Goal: Use online tool/utility: Use online tool/utility

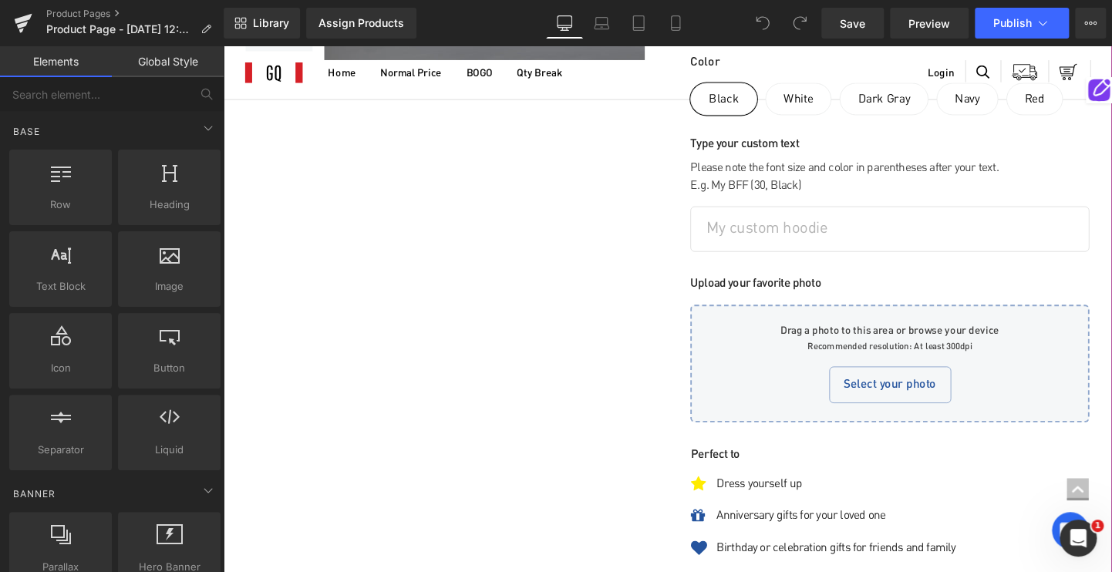
scroll to position [548, 0]
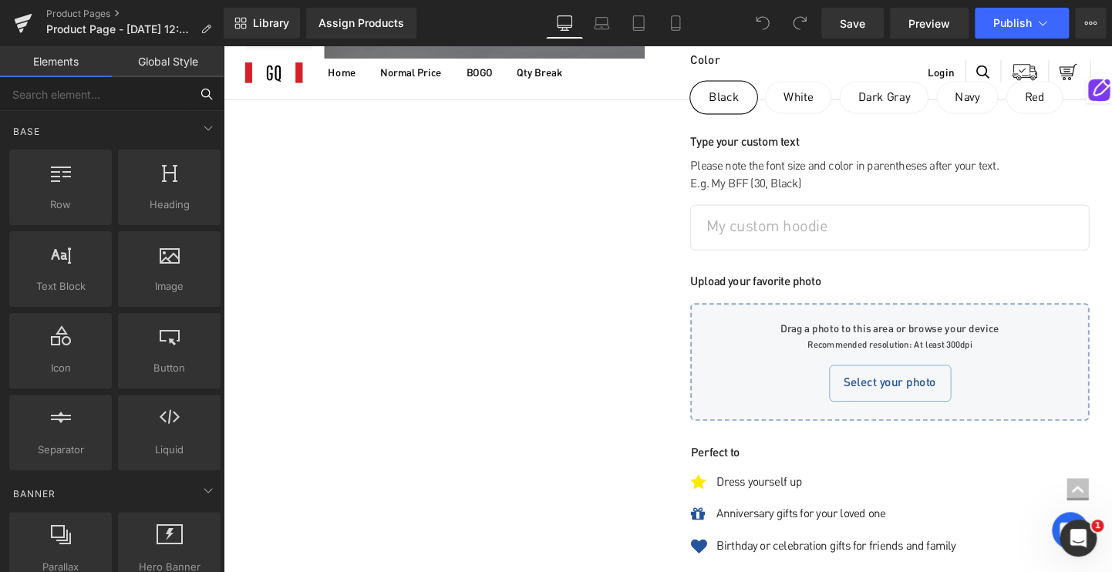
click at [97, 97] on input "text" at bounding box center [95, 94] width 190 height 34
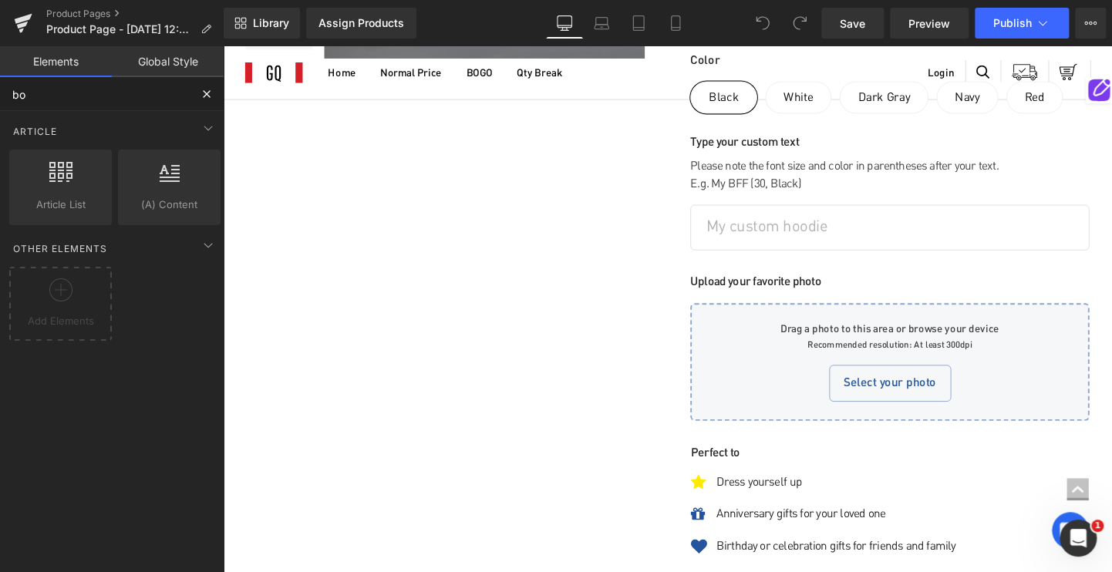
type input "b"
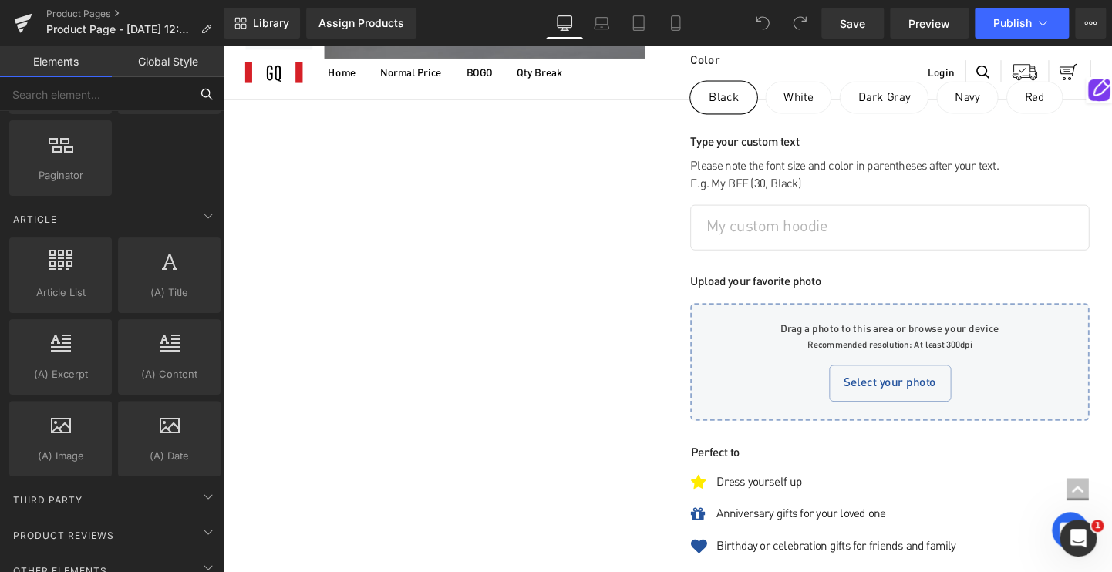
scroll to position [2927, 0]
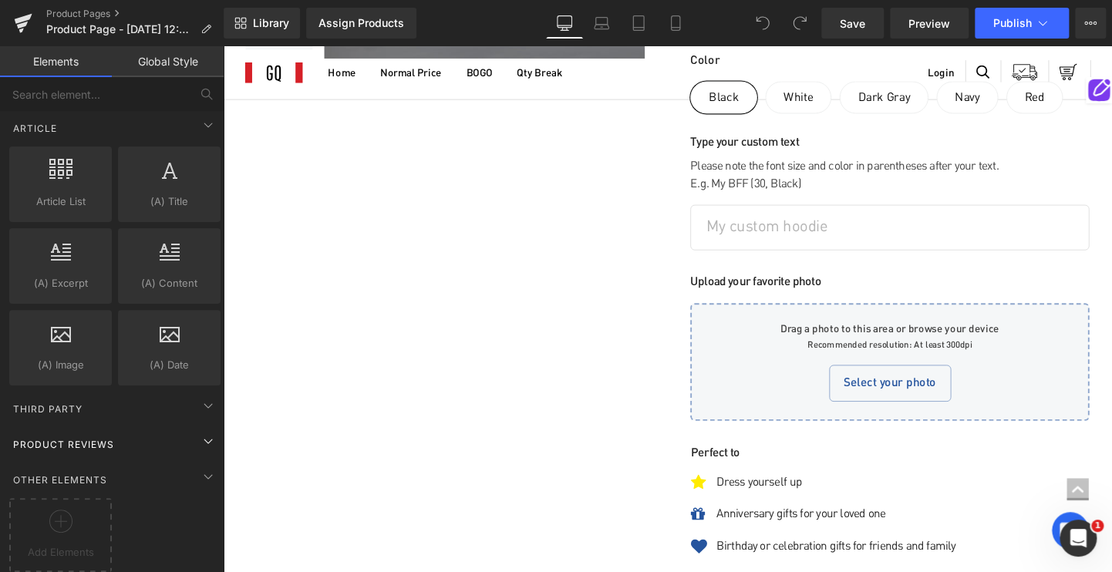
click at [125, 429] on div "Product Reviews" at bounding box center [114, 444] width 217 height 31
click at [127, 429] on div "Product Reviews" at bounding box center [114, 444] width 217 height 31
click at [143, 464] on div "Other Elements" at bounding box center [114, 479] width 217 height 31
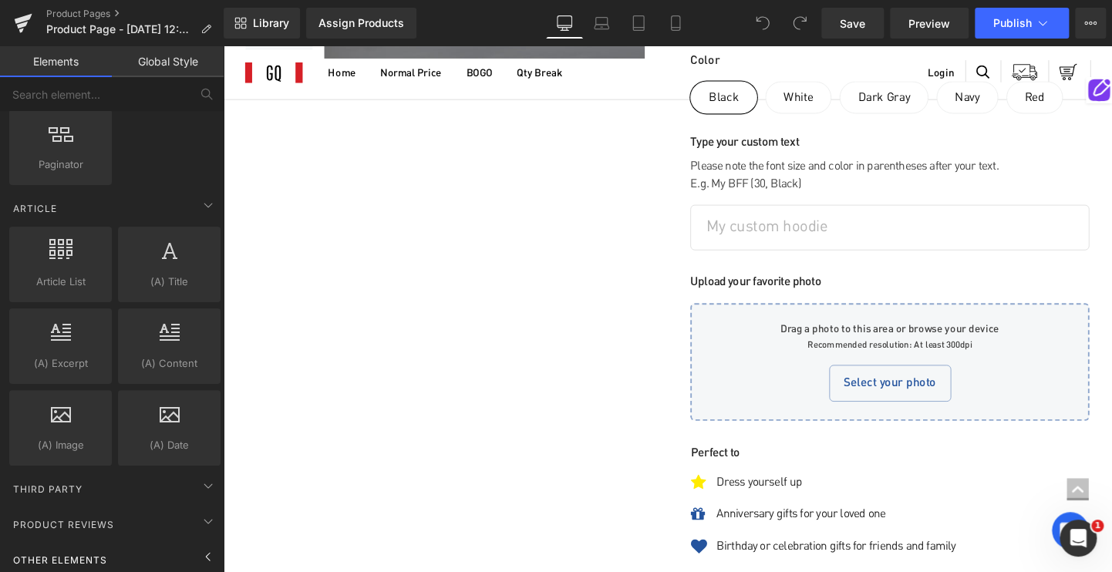
click at [155, 550] on div "Other Elements" at bounding box center [114, 559] width 217 height 31
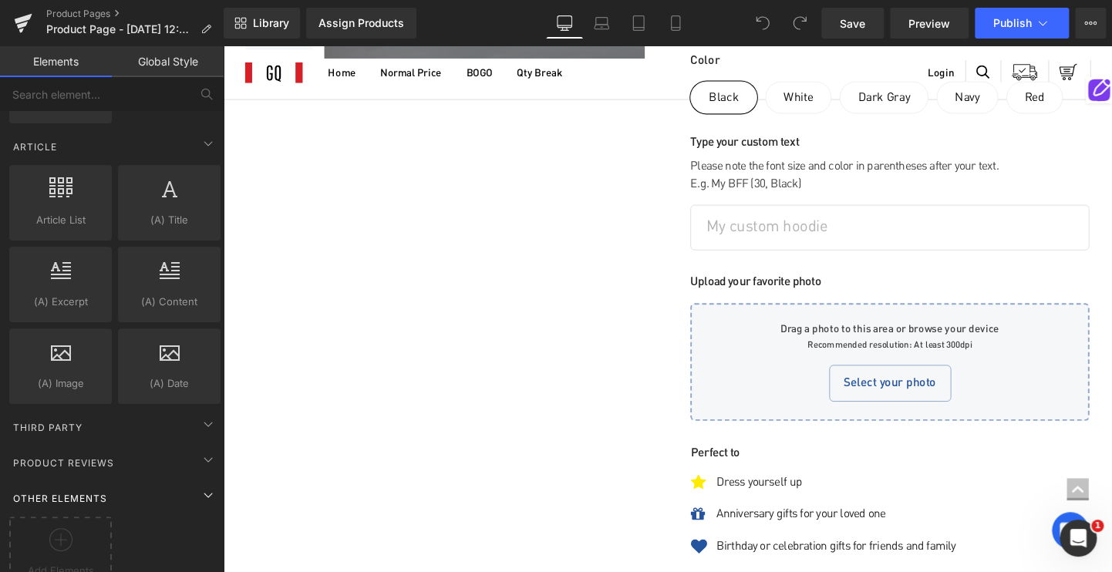
scroll to position [2927, 0]
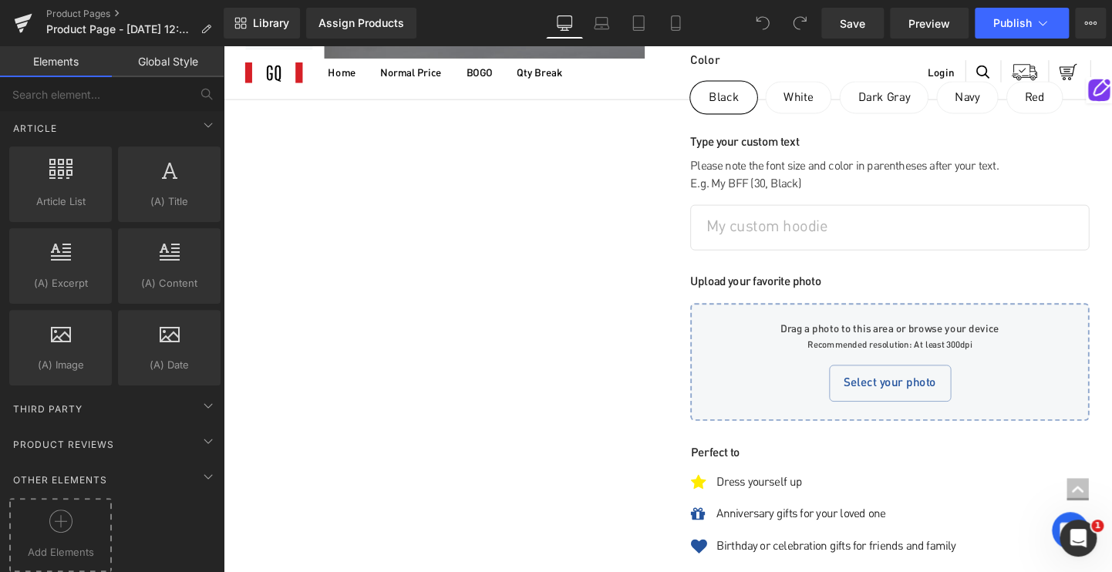
click at [62, 520] on icon at bounding box center [60, 521] width 23 height 23
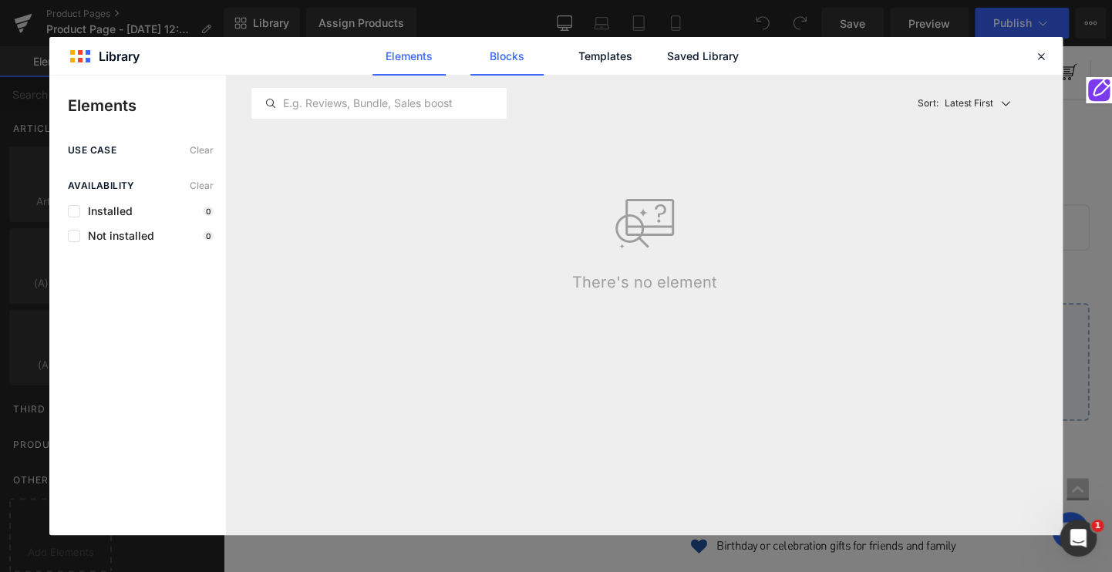
click at [666, 63] on link "Blocks" at bounding box center [702, 56] width 73 height 39
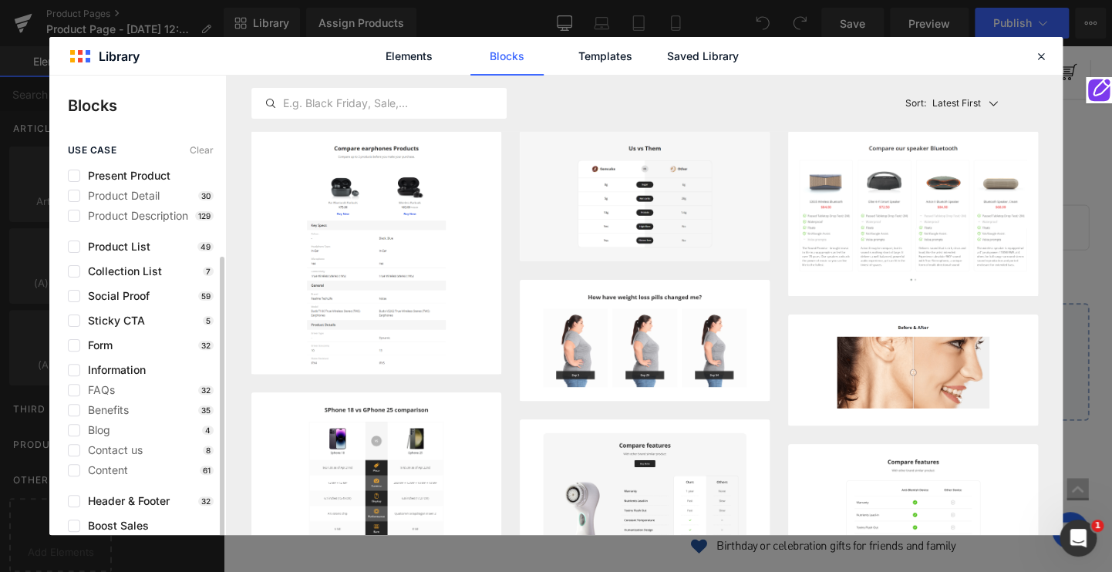
scroll to position [115, 0]
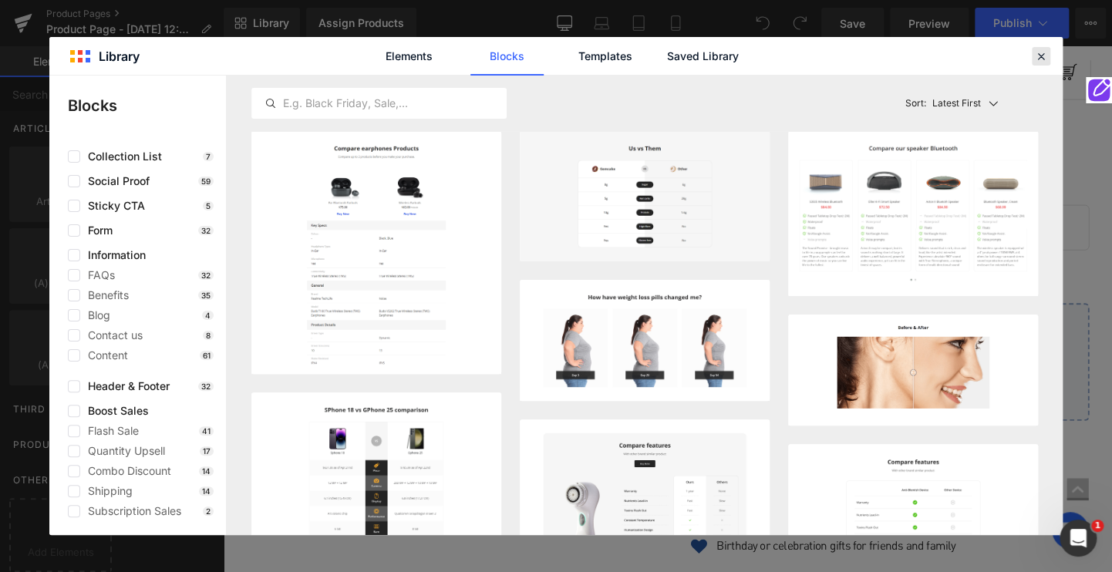
click at [1041, 51] on icon at bounding box center [1041, 56] width 14 height 14
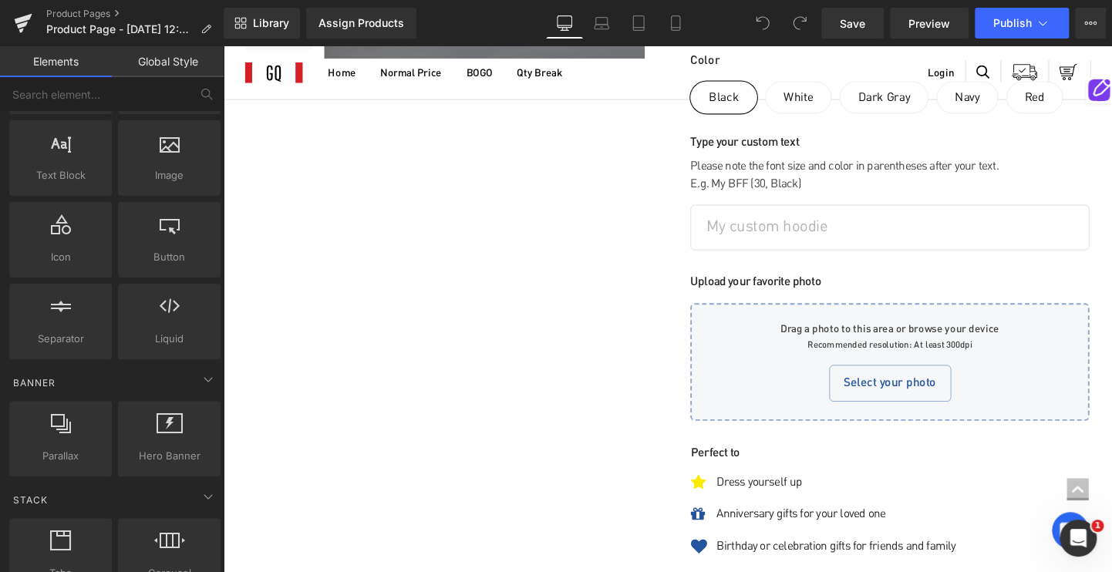
scroll to position [0, 0]
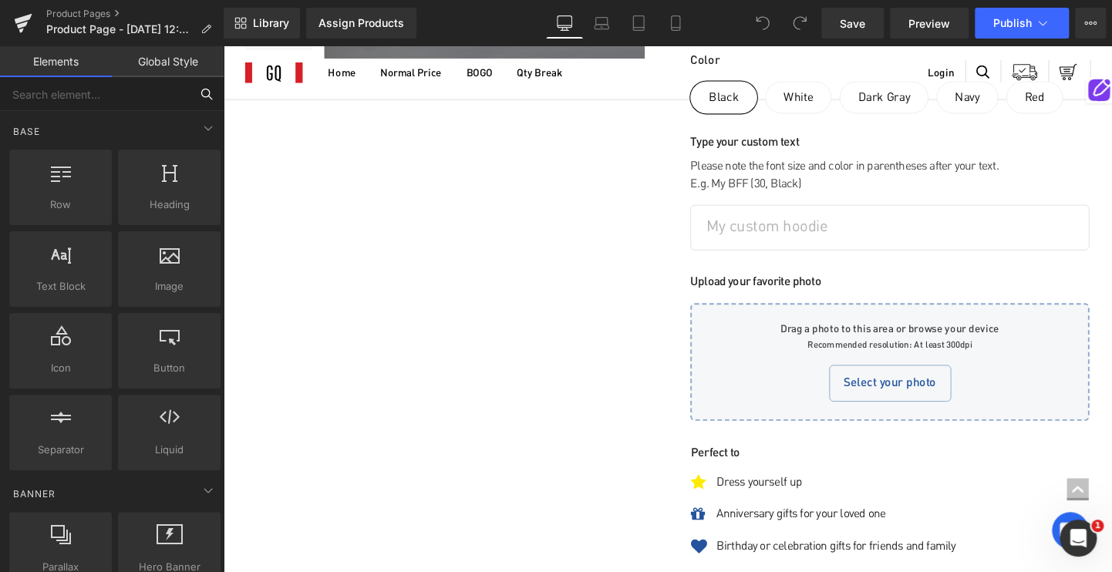
click at [72, 98] on input "text" at bounding box center [95, 94] width 190 height 34
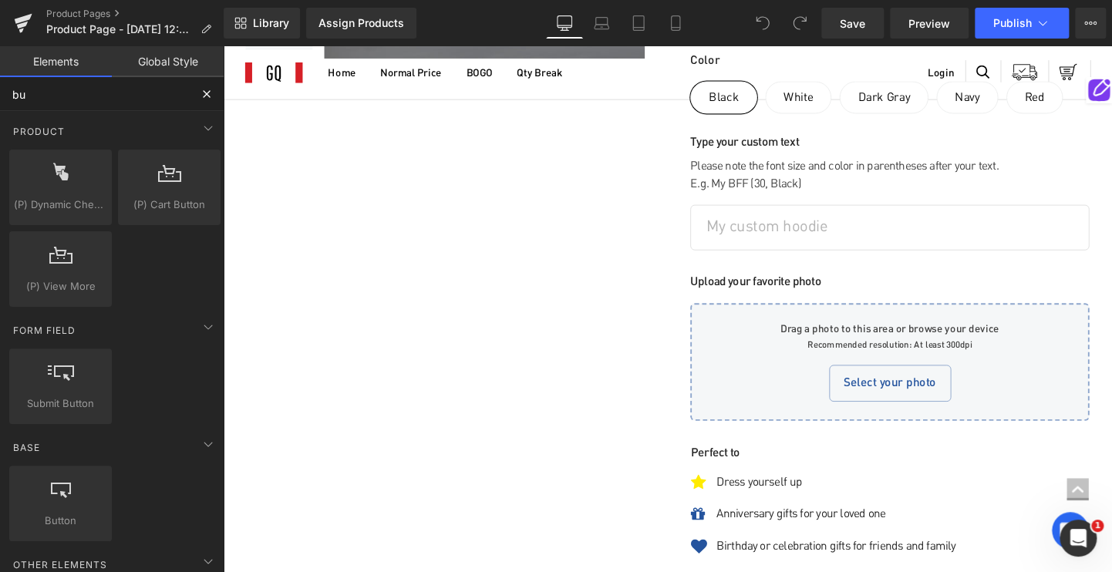
type input "b"
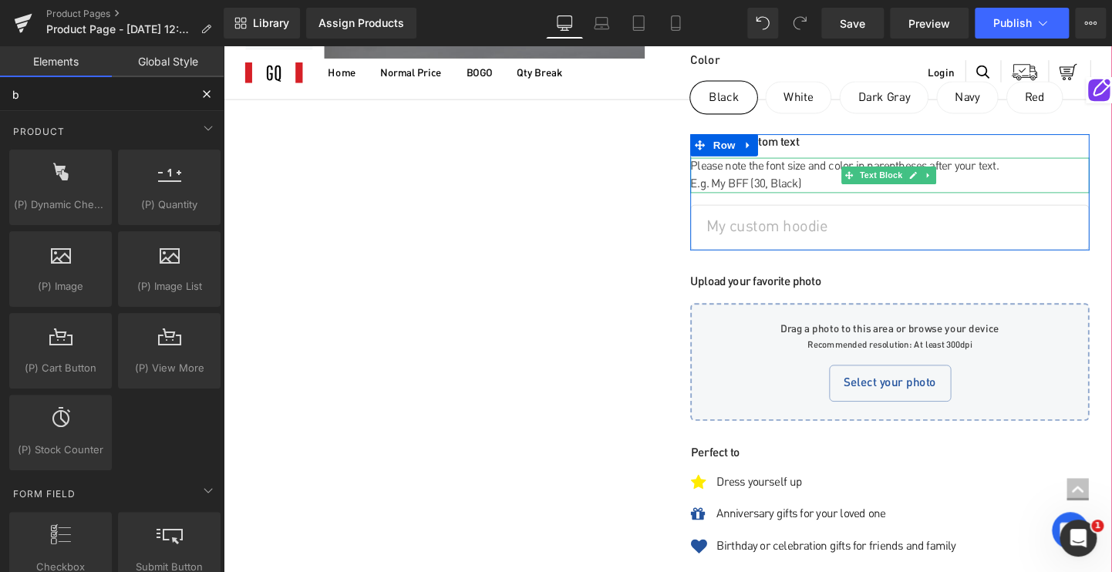
click at [874, 188] on span at bounding box center [880, 182] width 16 height 19
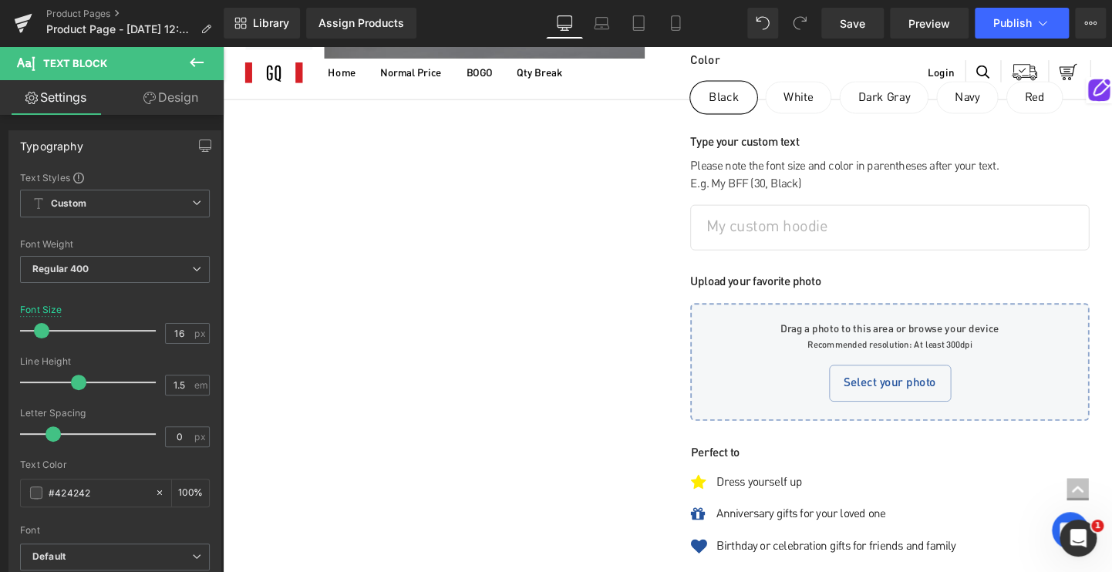
click at [194, 62] on icon at bounding box center [197, 62] width 14 height 9
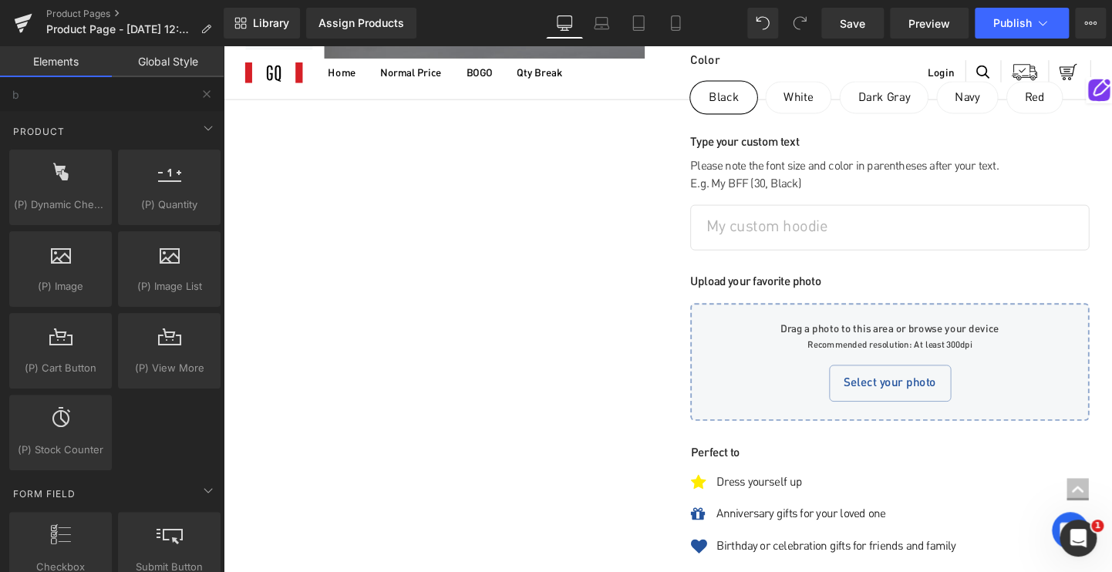
click at [22, 65] on link "Elements" at bounding box center [56, 61] width 112 height 31
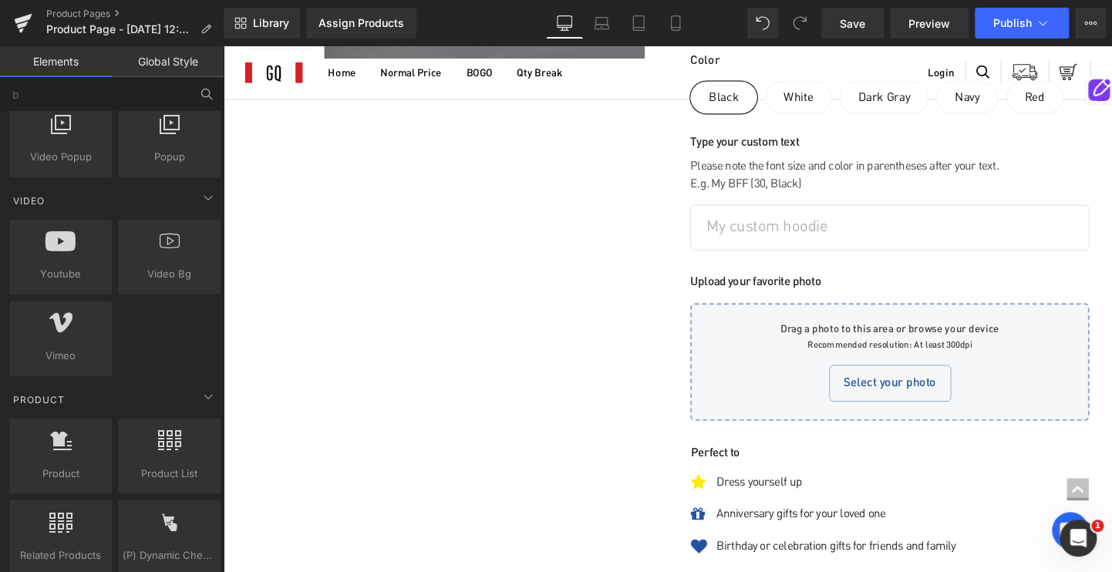
scroll to position [1003, 0]
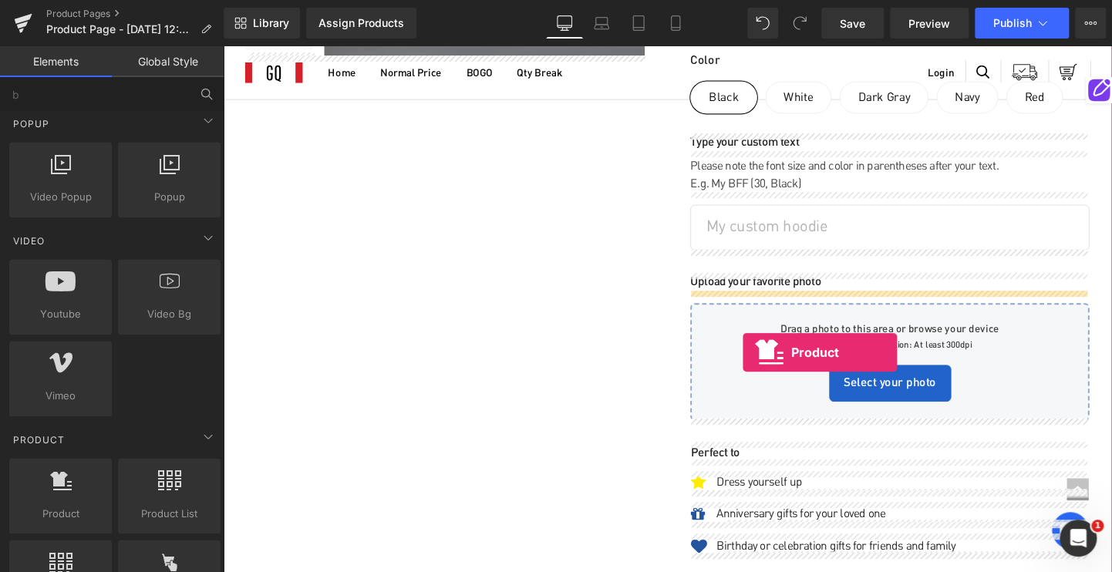
drag, startPoint x: 273, startPoint y: 530, endPoint x: 769, endPoint y: 367, distance: 521.9
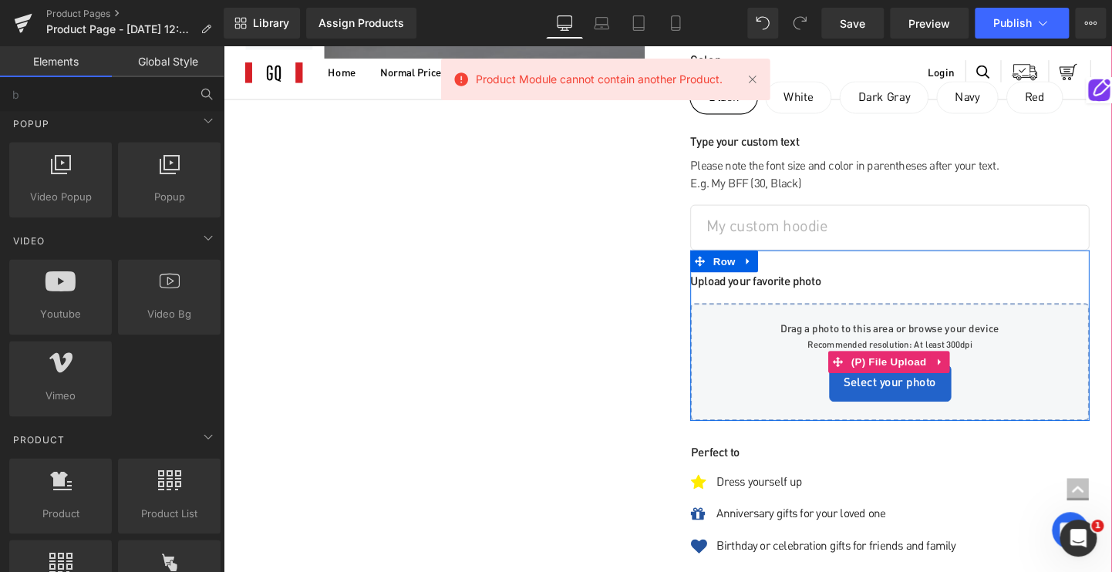
click at [795, 347] on input "Drag a photo to this area or browse your device Recommended resolution: At leas…" at bounding box center [923, 377] width 414 height 123
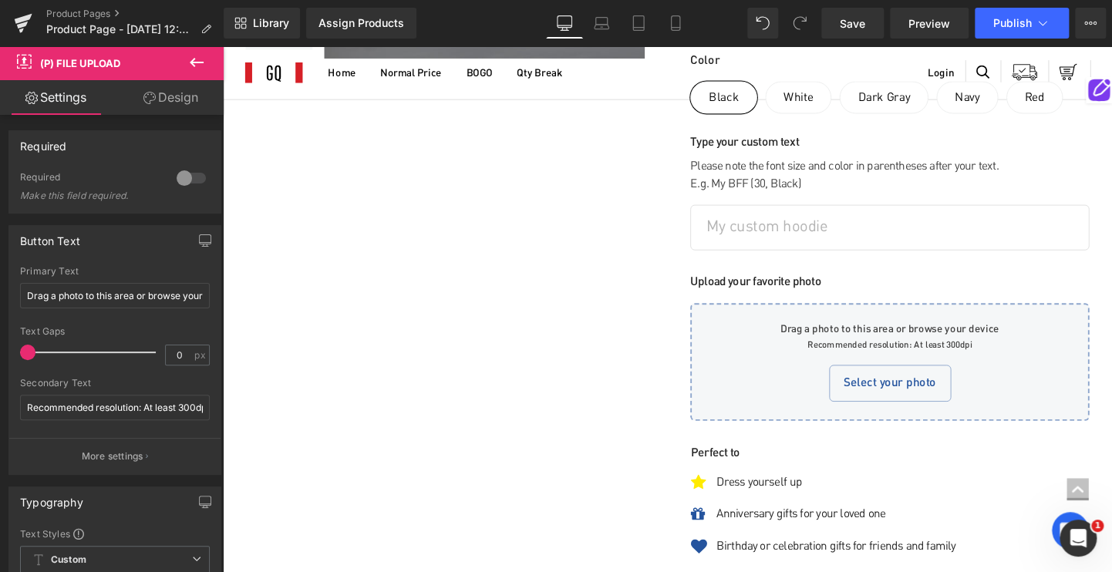
click at [196, 62] on icon at bounding box center [197, 62] width 14 height 9
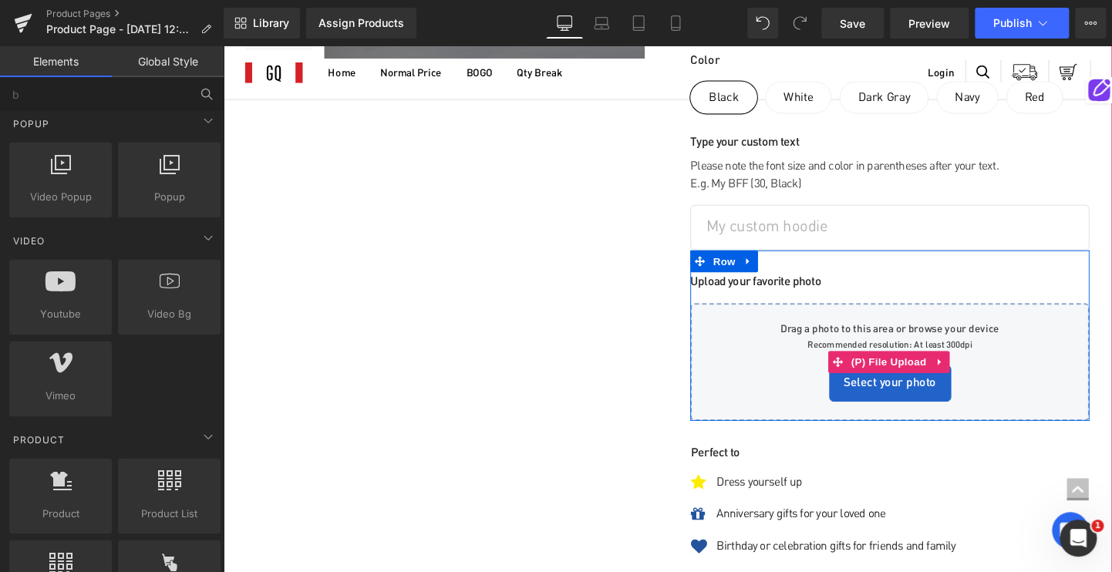
click at [780, 342] on input "Drag a photo to this area or browse your device Recommended resolution: At leas…" at bounding box center [923, 377] width 414 height 123
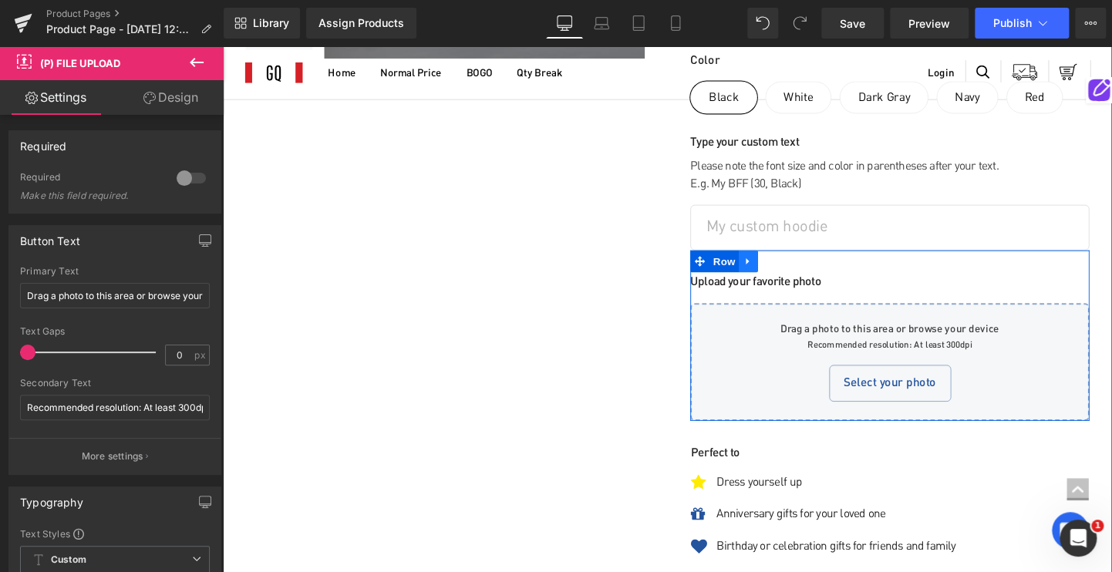
click at [769, 275] on icon at bounding box center [774, 273] width 11 height 12
click at [809, 274] on icon at bounding box center [814, 272] width 11 height 11
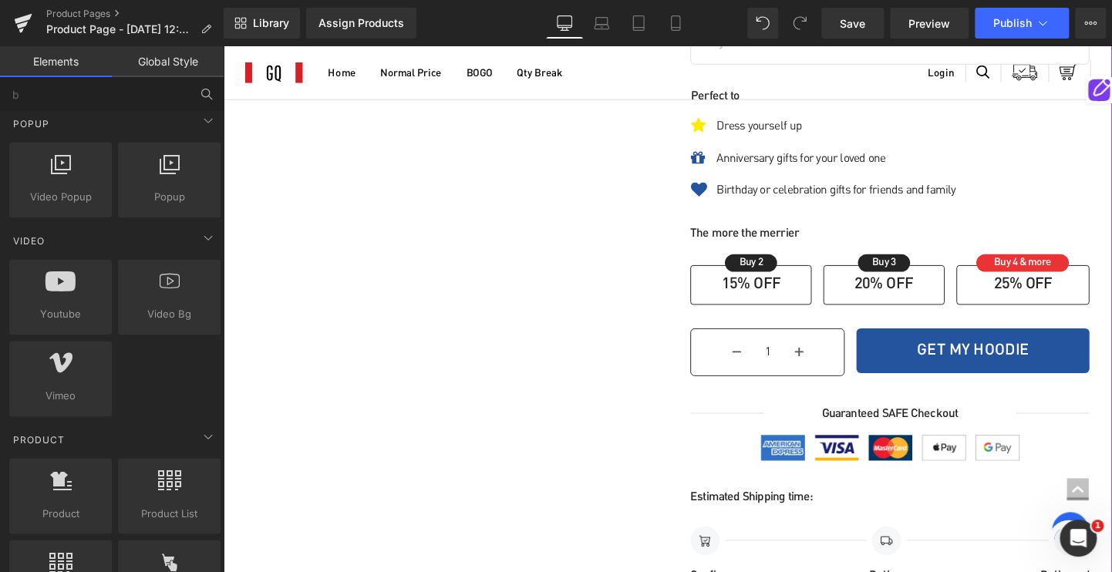
scroll to position [745, 0]
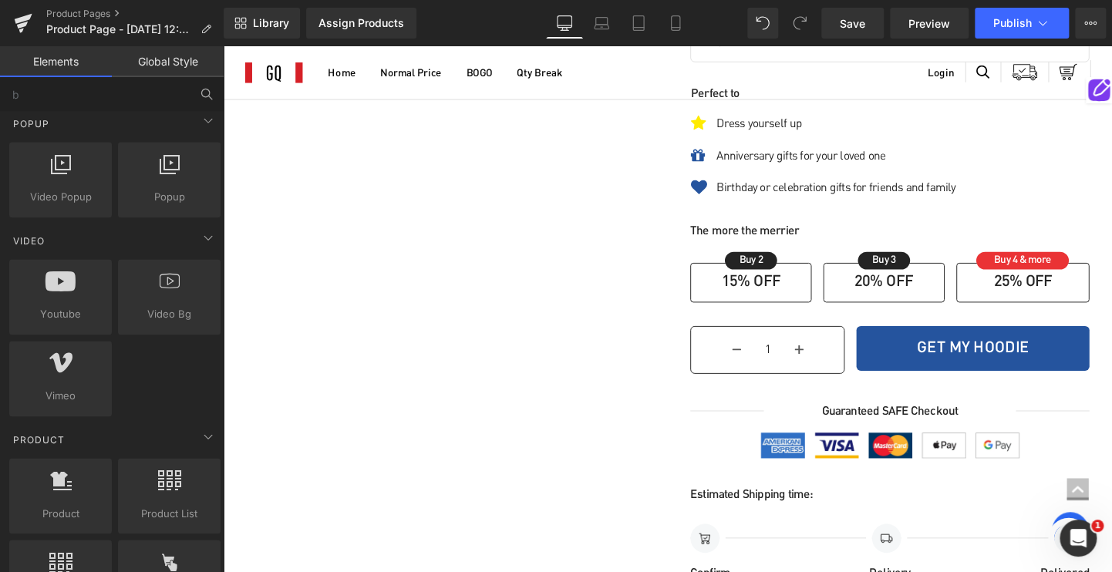
click at [59, 51] on link "Elements" at bounding box center [56, 61] width 112 height 31
click at [145, 65] on link "Global Style" at bounding box center [168, 61] width 112 height 31
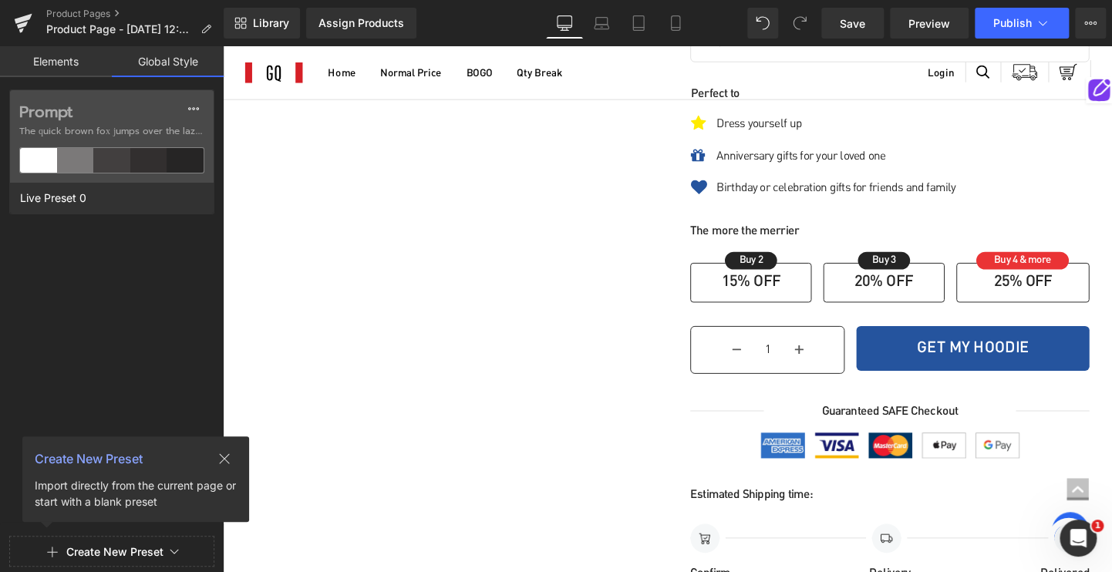
click at [79, 63] on link "Elements" at bounding box center [56, 61] width 112 height 31
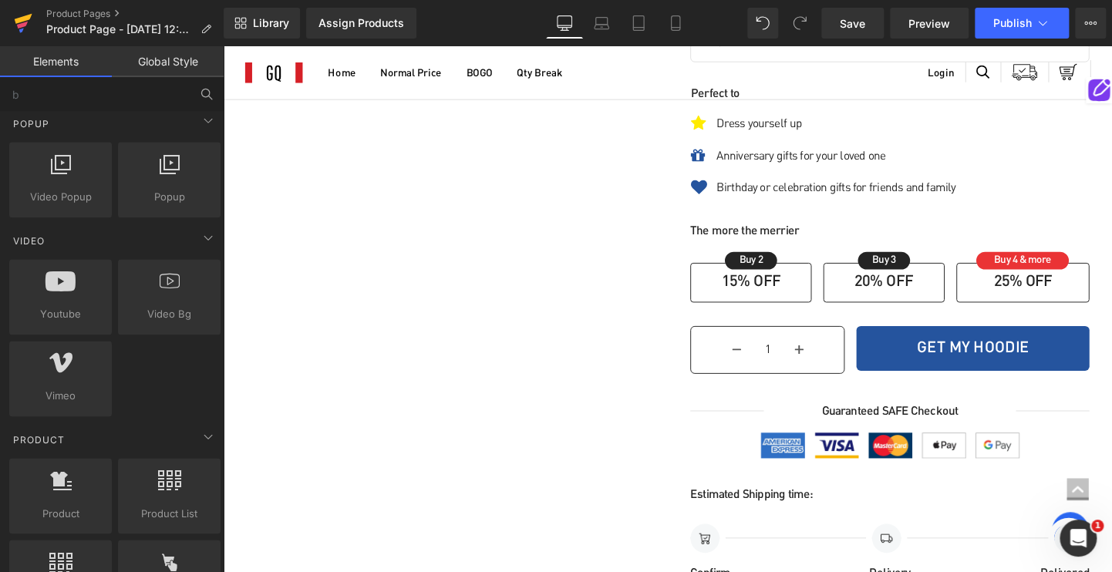
click at [20, 16] on icon at bounding box center [23, 23] width 19 height 39
